Goal: Contribute content: Add original content to the website for others to see

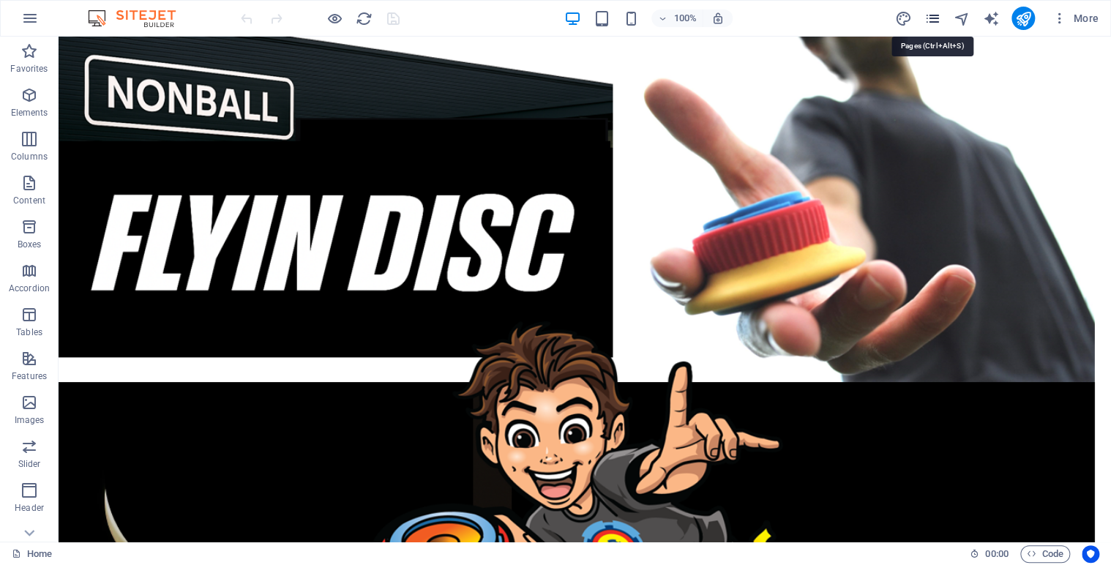
click at [937, 20] on icon "pages" at bounding box center [932, 18] width 17 height 17
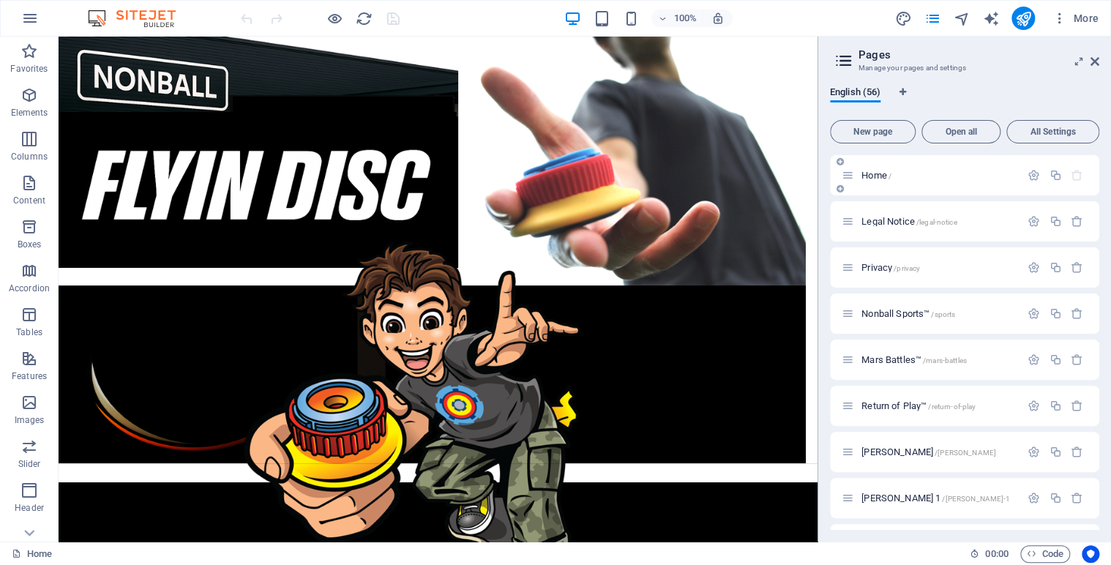
click at [1095, 180] on div "Home /" at bounding box center [964, 175] width 269 height 40
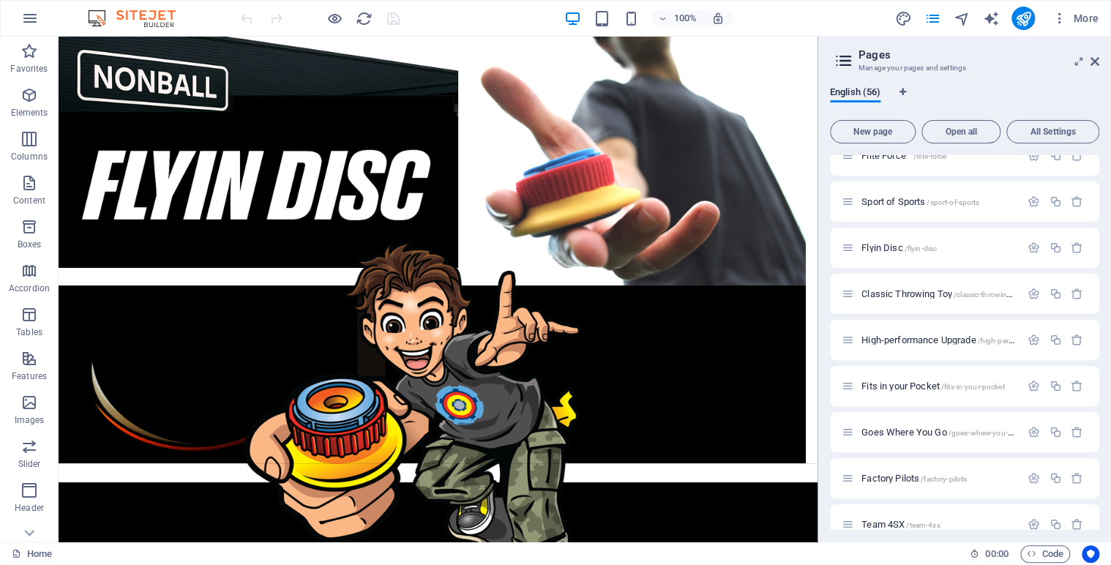
scroll to position [556, 0]
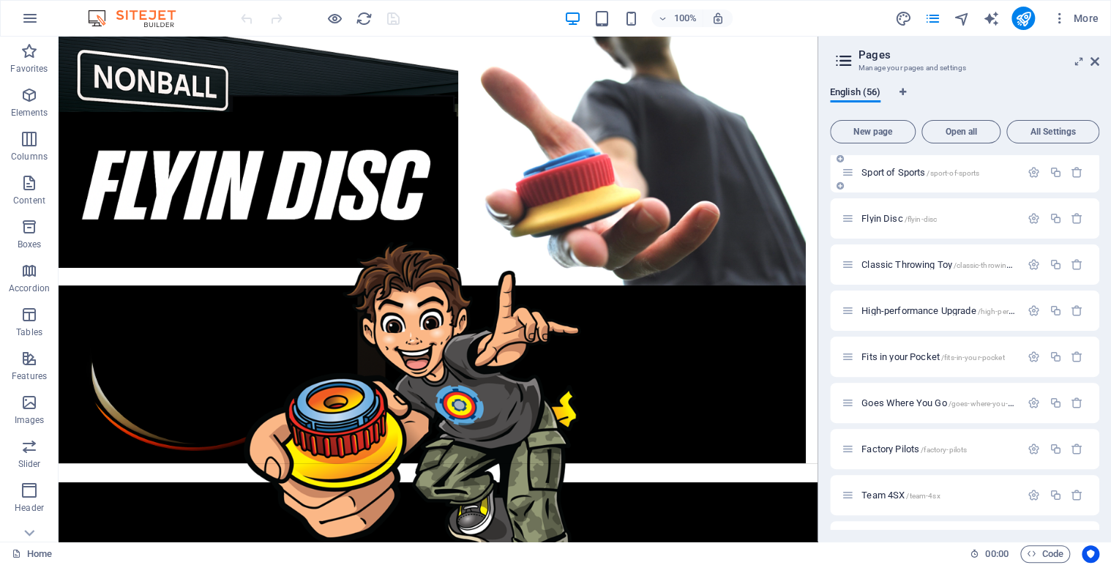
click at [899, 171] on span "Sport of Sports /sport-of-sports" at bounding box center [921, 172] width 118 height 11
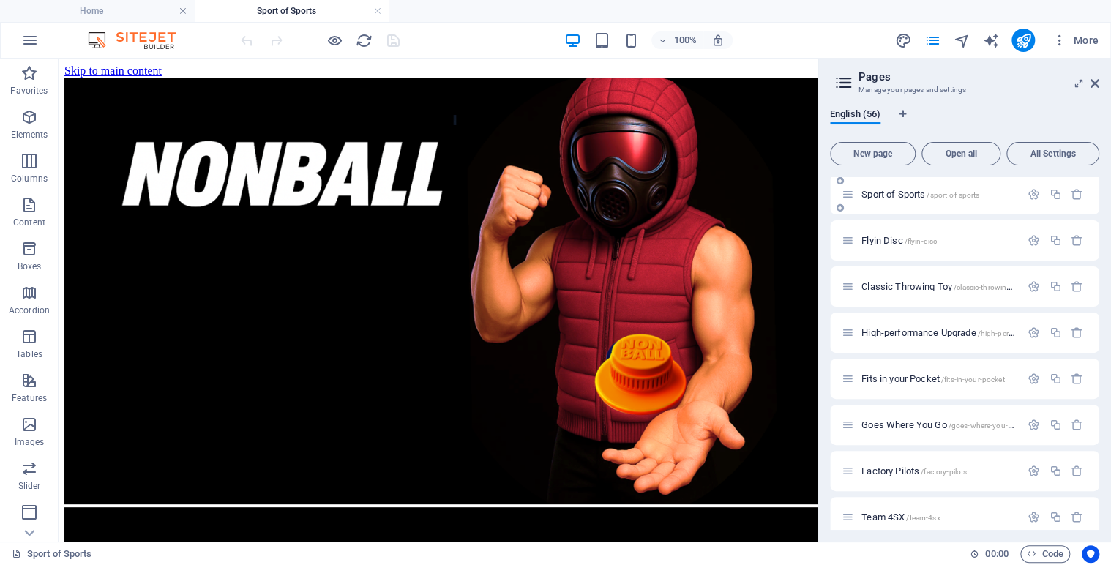
scroll to position [0, 0]
click at [122, 67] on icon at bounding box center [120, 67] width 8 height 15
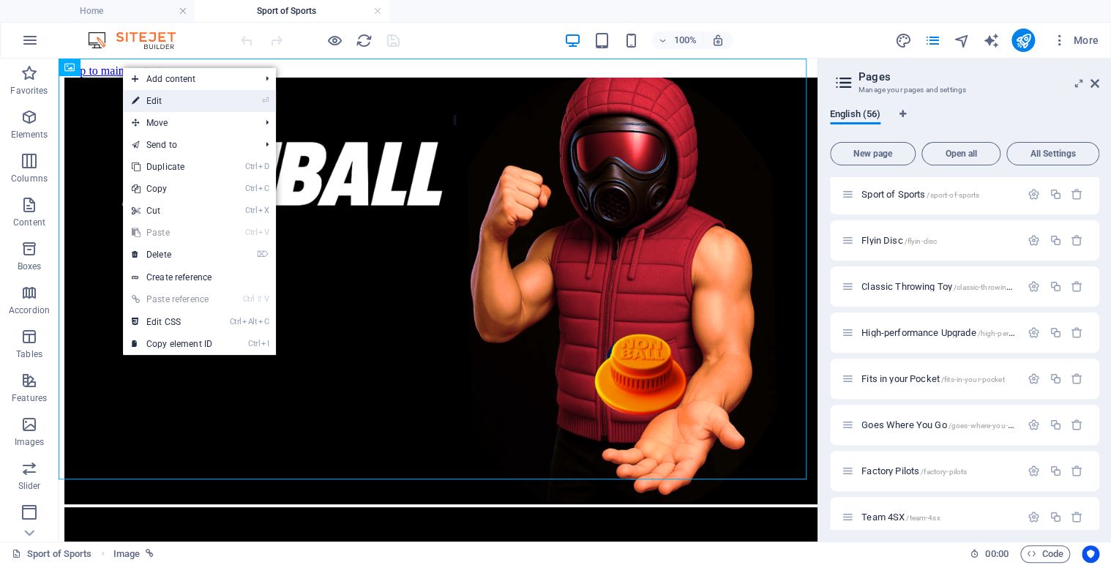
click at [162, 102] on link "⏎ Edit" at bounding box center [172, 101] width 98 height 22
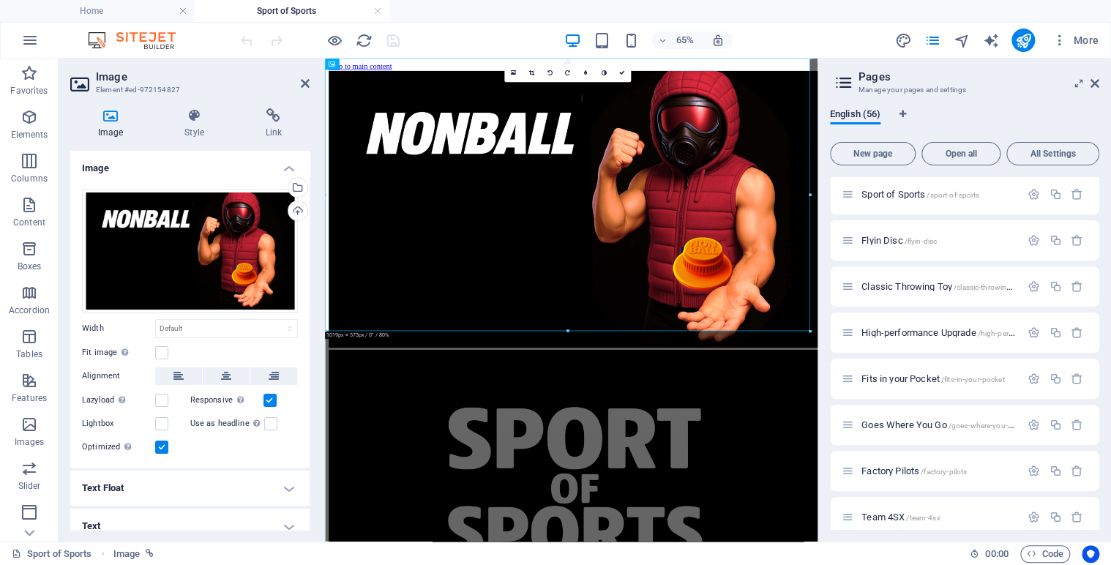
click at [105, 123] on h4 "Image" at bounding box center [113, 123] width 86 height 31
click at [293, 213] on div "Upload" at bounding box center [297, 212] width 22 height 22
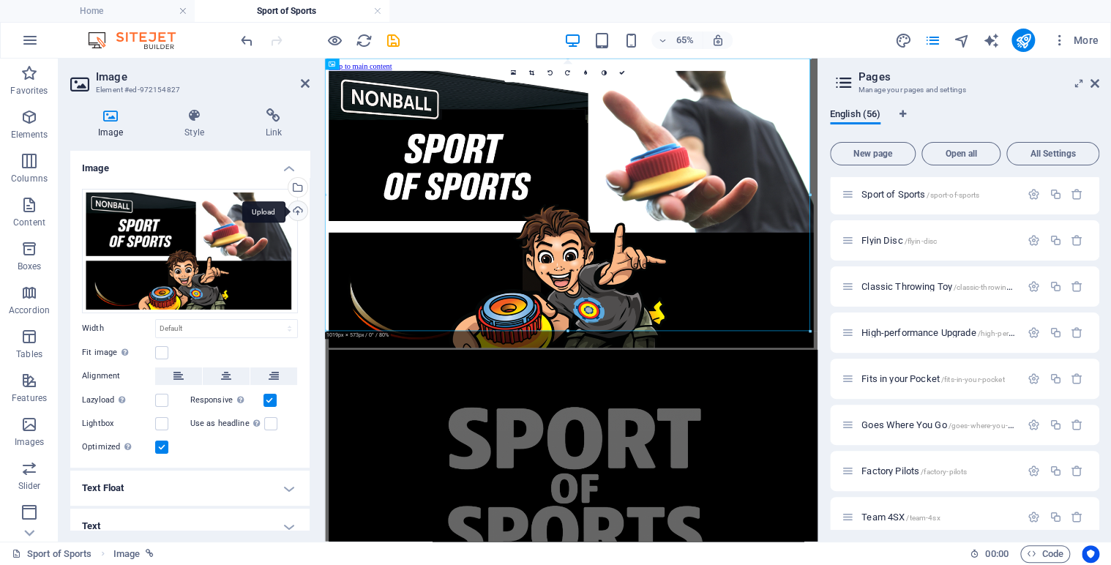
click at [291, 209] on div "Upload" at bounding box center [297, 212] width 22 height 22
click at [622, 72] on icon at bounding box center [622, 73] width 6 height 6
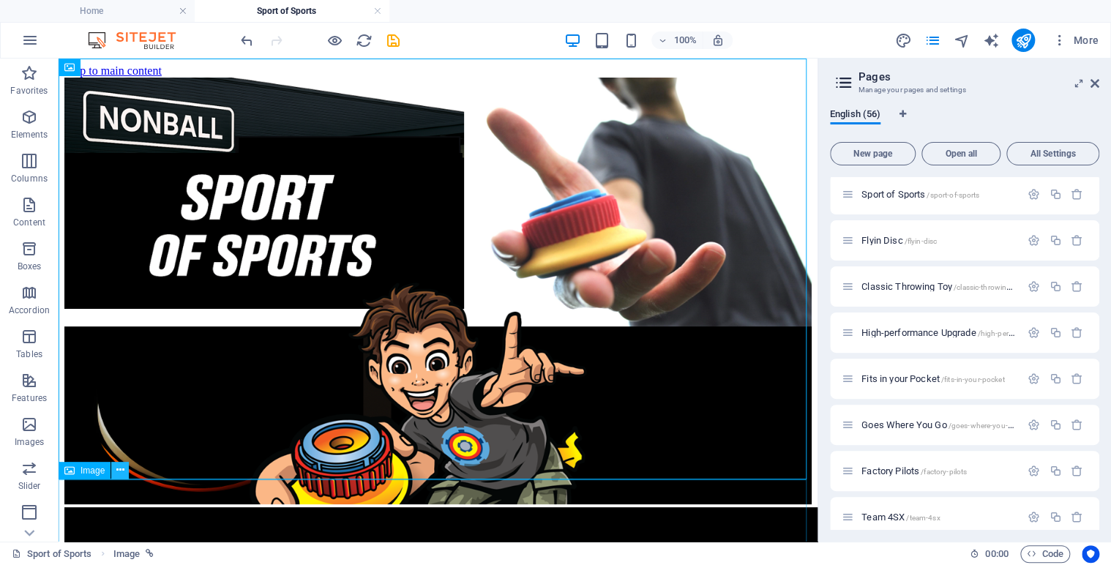
click at [119, 474] on icon at bounding box center [120, 470] width 8 height 15
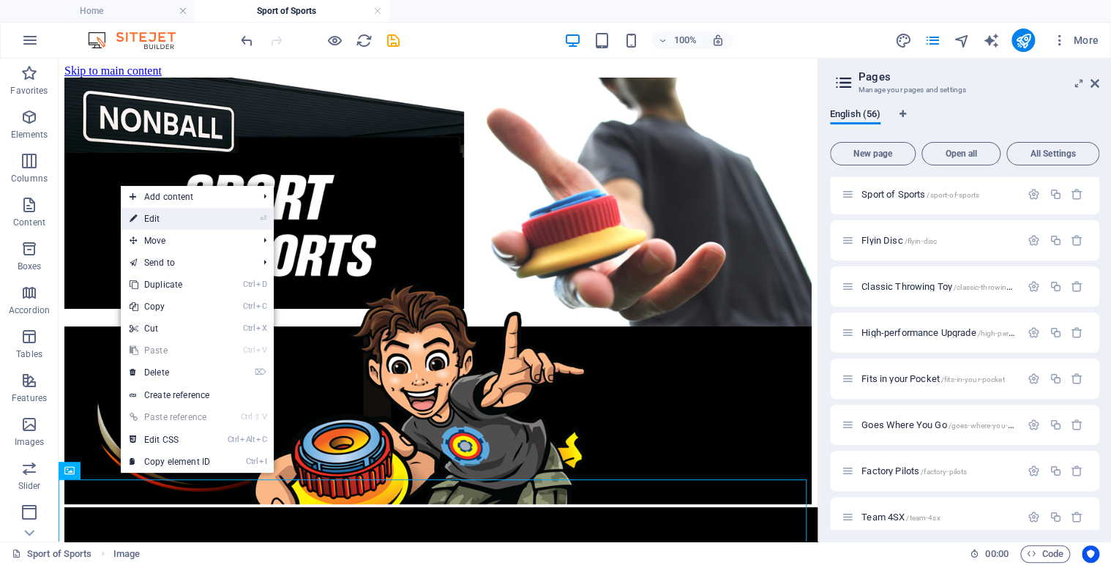
click at [170, 217] on link "⏎ Edit" at bounding box center [170, 219] width 98 height 22
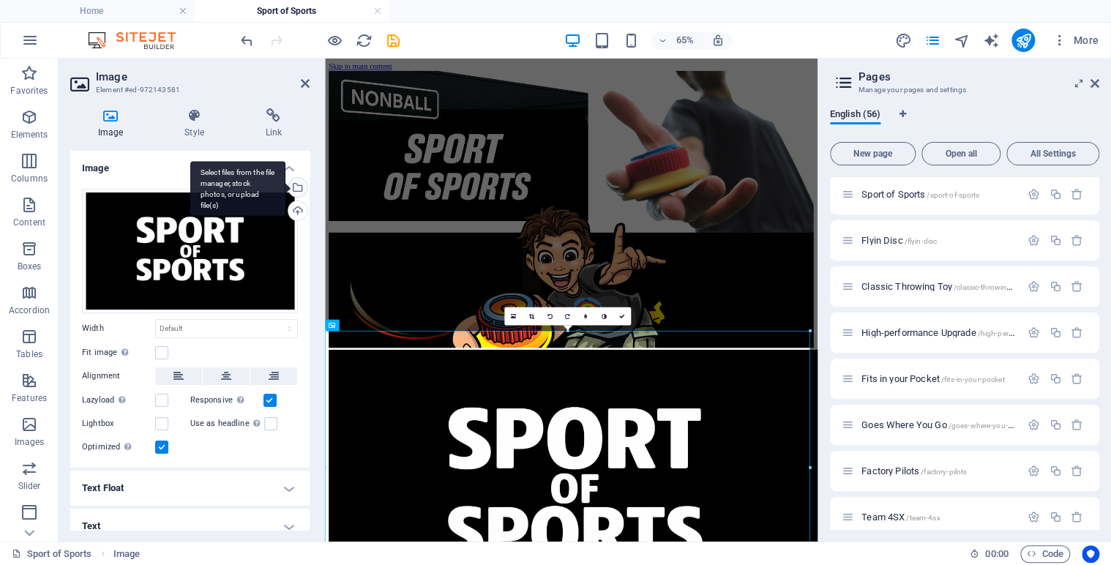
click at [297, 190] on div "Select files from the file manager, stock photos, or upload file(s)" at bounding box center [297, 189] width 22 height 22
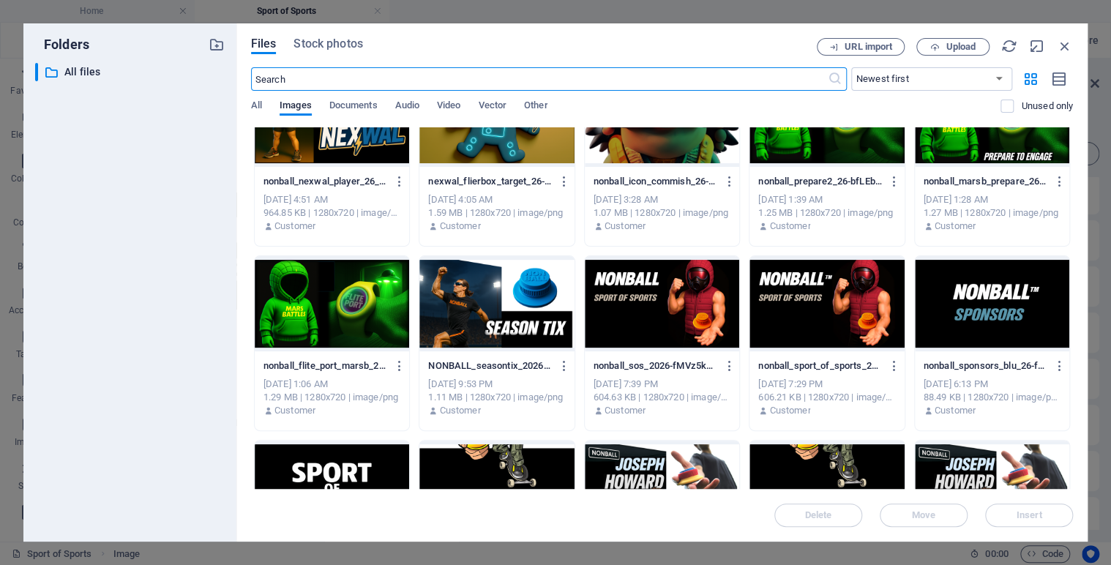
scroll to position [2193, 0]
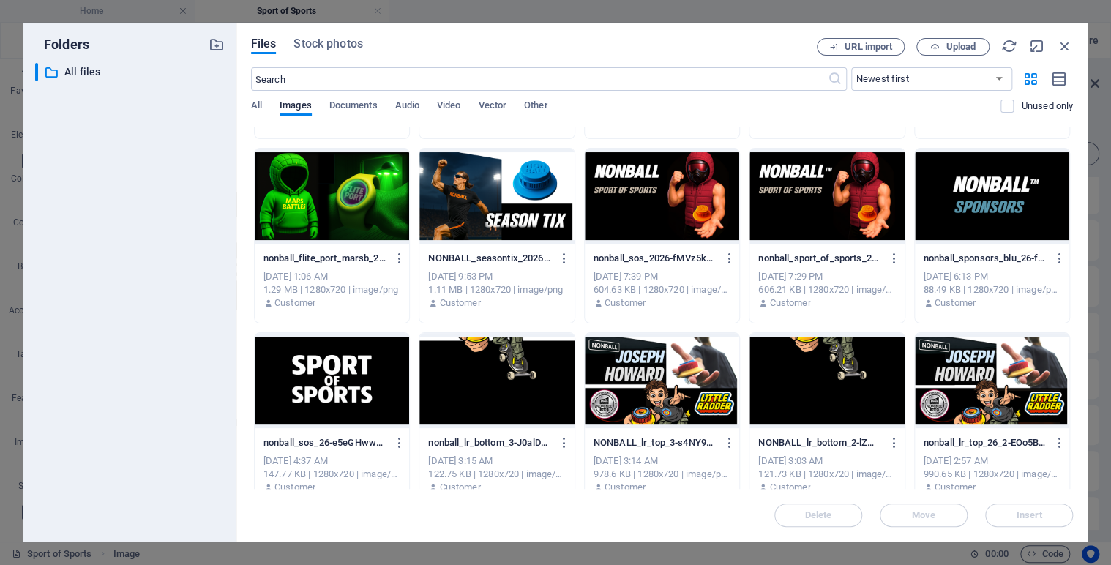
click at [534, 387] on div at bounding box center [496, 380] width 154 height 95
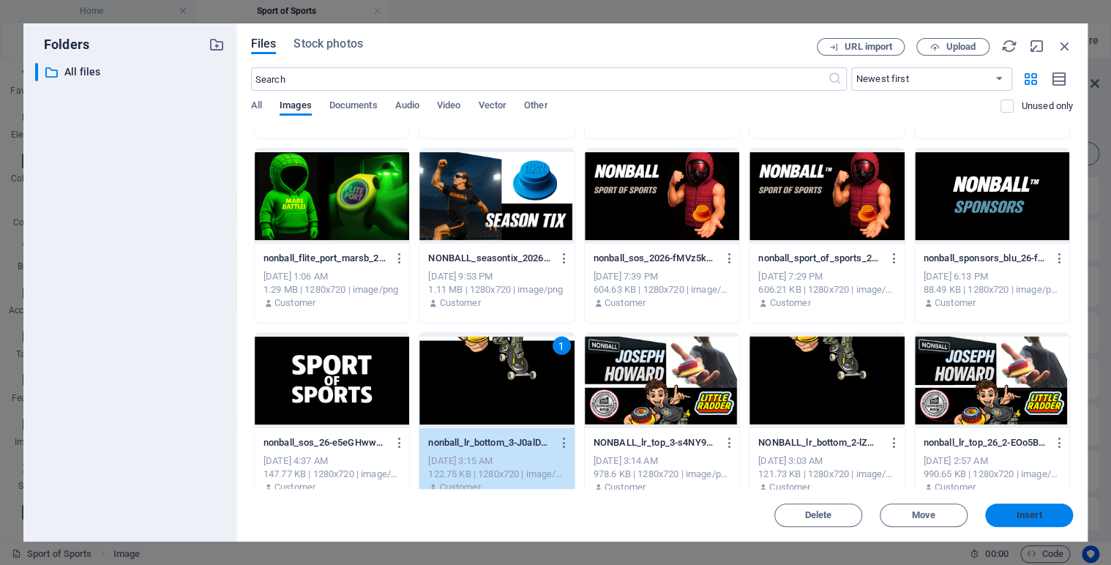
click at [1032, 512] on span "Insert" at bounding box center [1030, 515] width 26 height 9
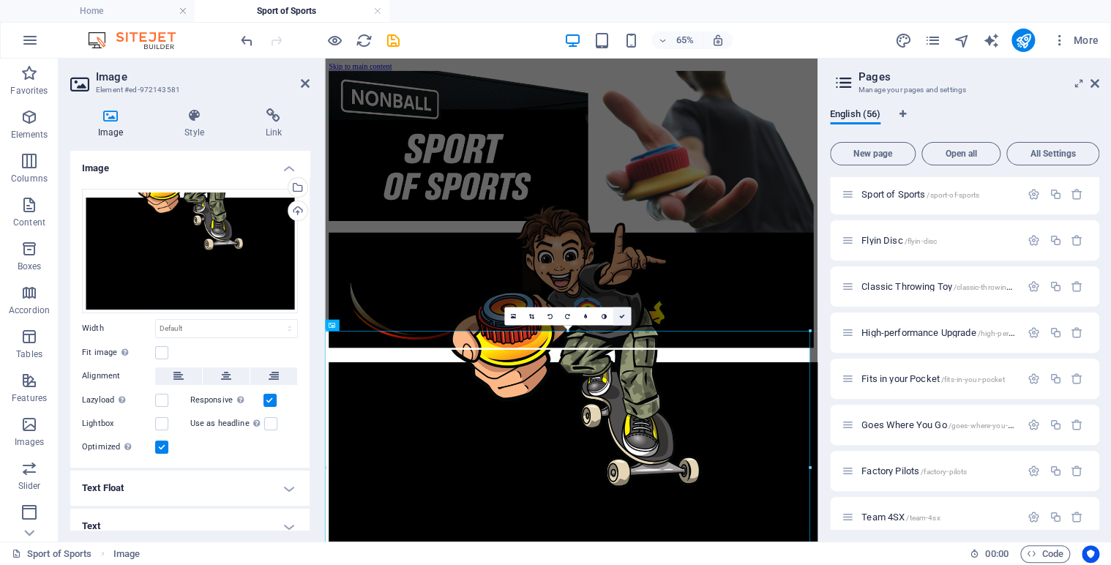
click at [624, 312] on link at bounding box center [622, 316] width 18 height 18
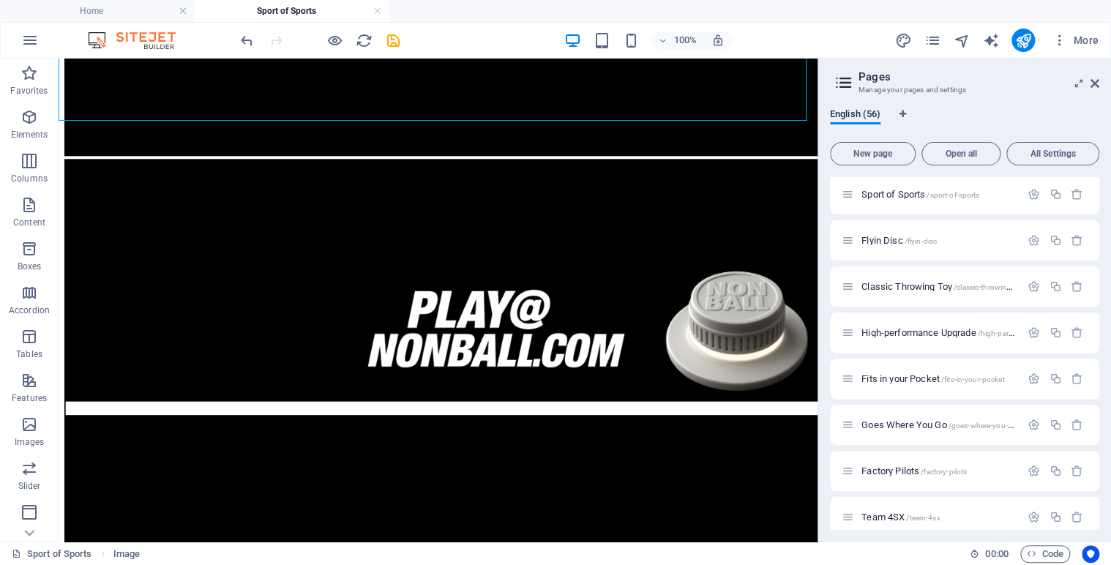
scroll to position [0, 0]
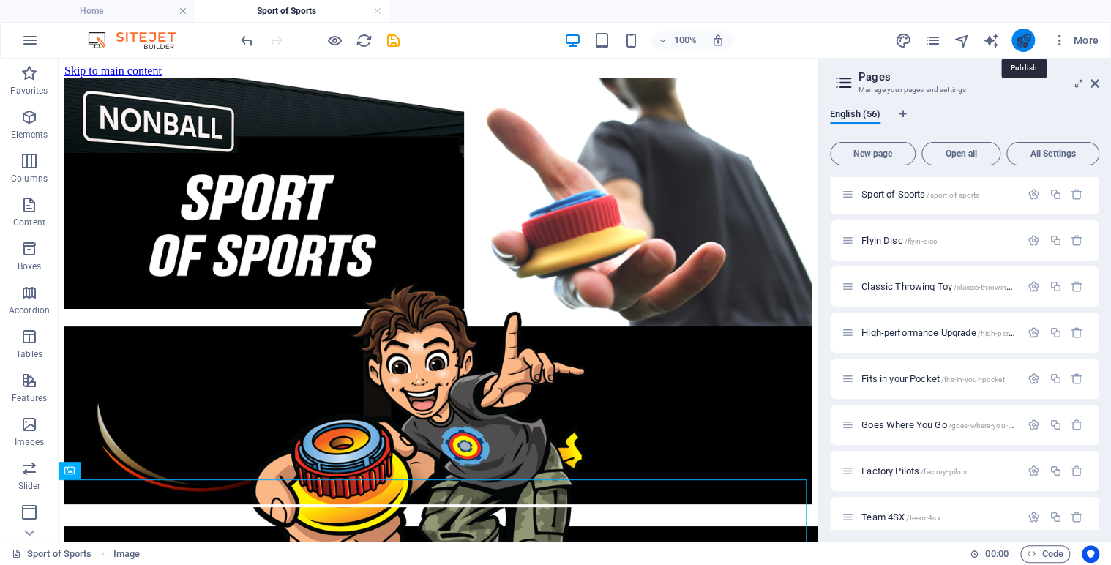
click at [1022, 37] on icon "publish" at bounding box center [1023, 40] width 17 height 17
